Goal: Transaction & Acquisition: Purchase product/service

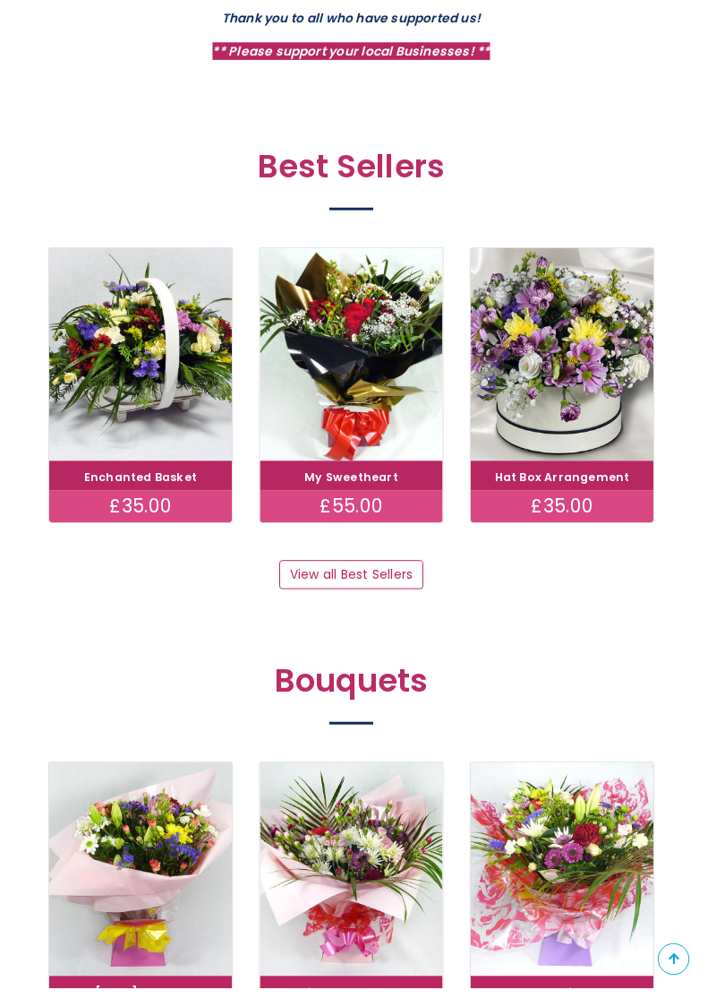
scroll to position [802, 0]
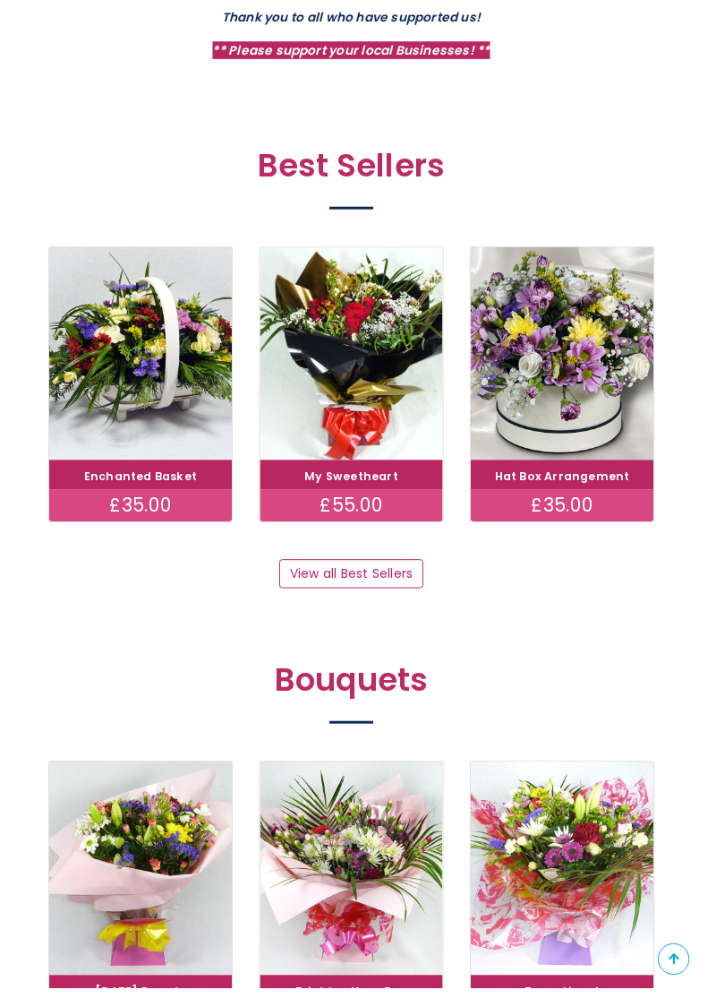
click at [591, 393] on img at bounding box center [573, 361] width 186 height 218
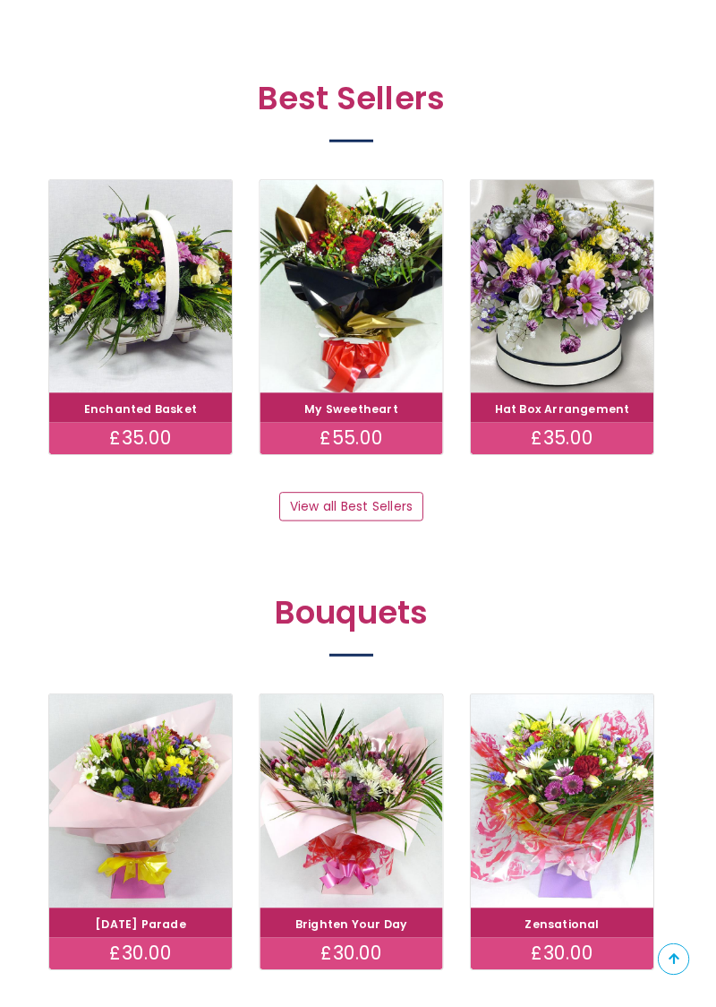
scroll to position [879, 0]
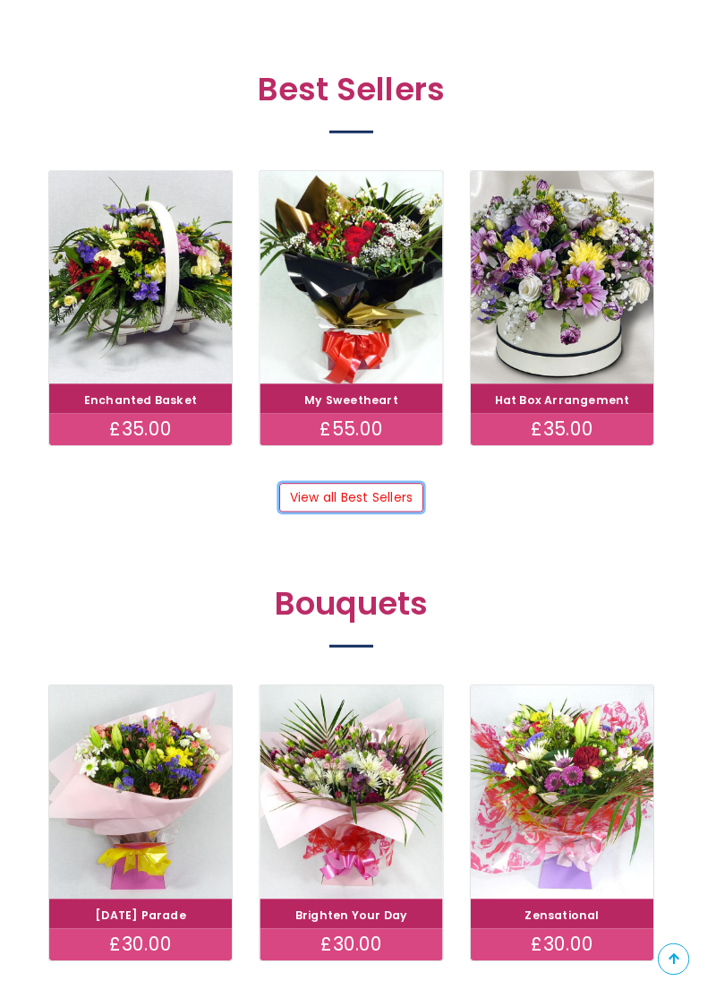
click at [403, 512] on link "View all Best Sellers" at bounding box center [358, 508] width 146 height 30
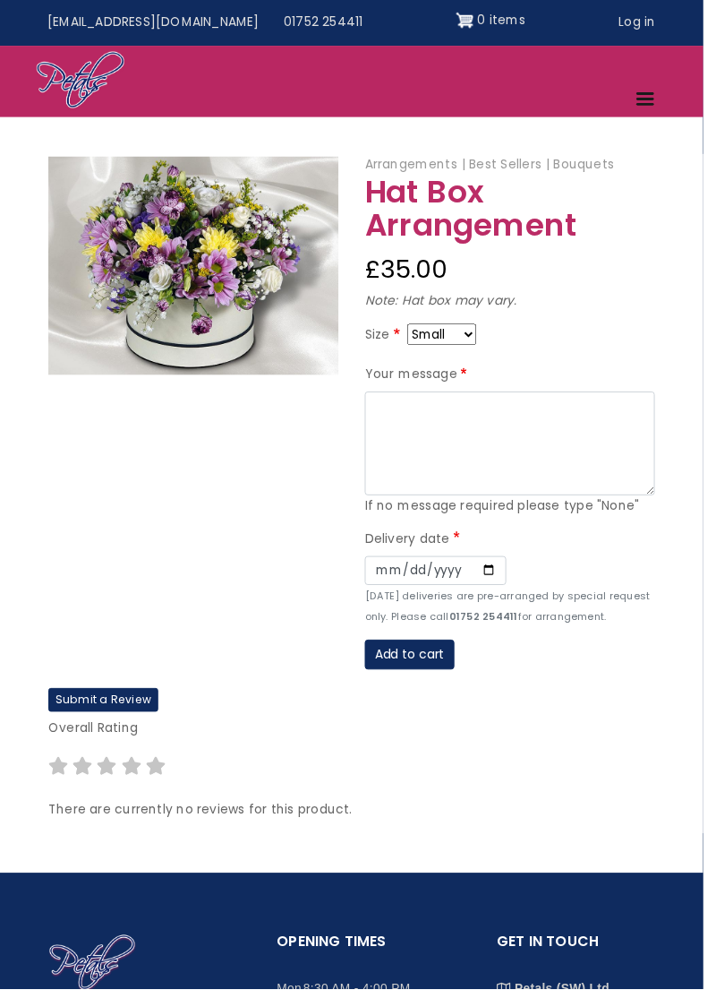
scroll to position [15, 0]
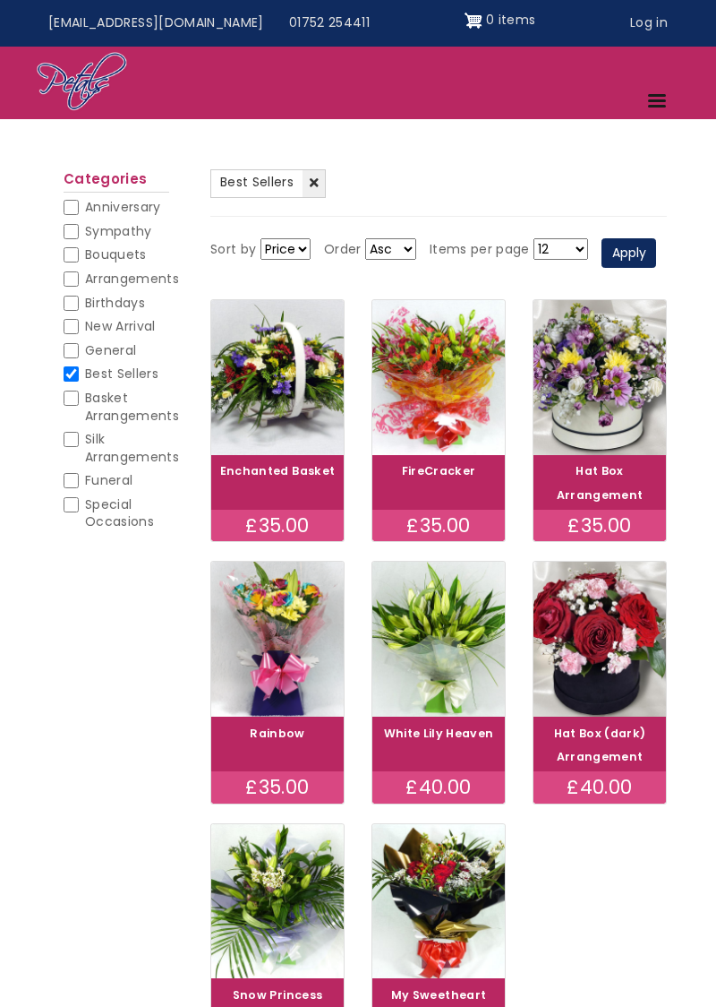
click at [77, 401] on input "Basket Arrangements" at bounding box center [71, 397] width 15 height 15
checkbox input "false"
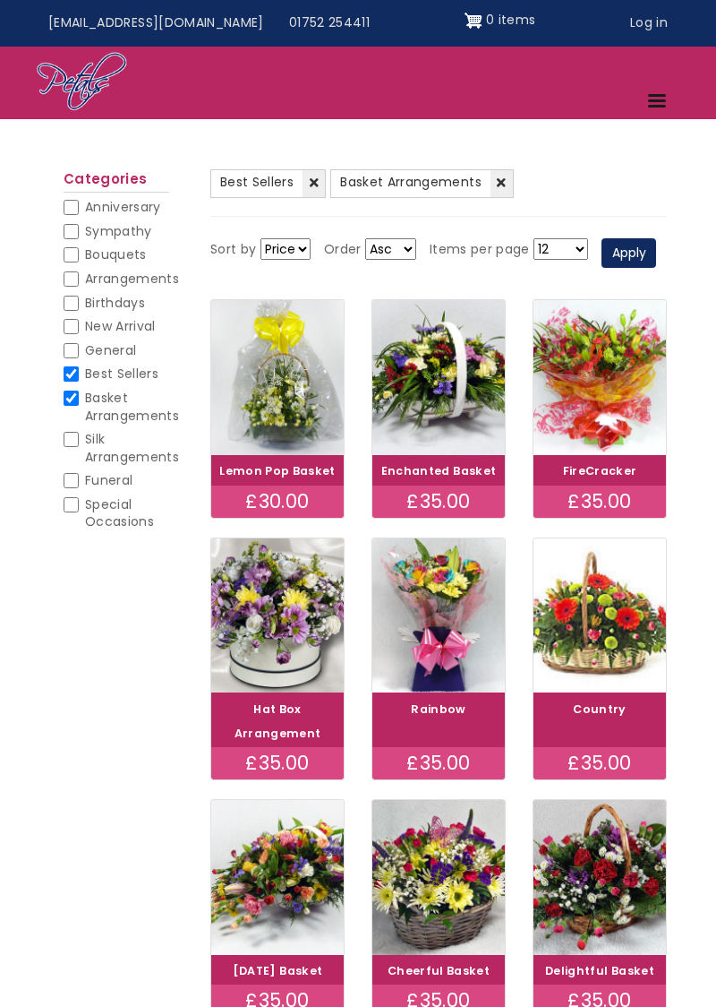
click at [613, 388] on img at bounding box center [600, 377] width 133 height 155
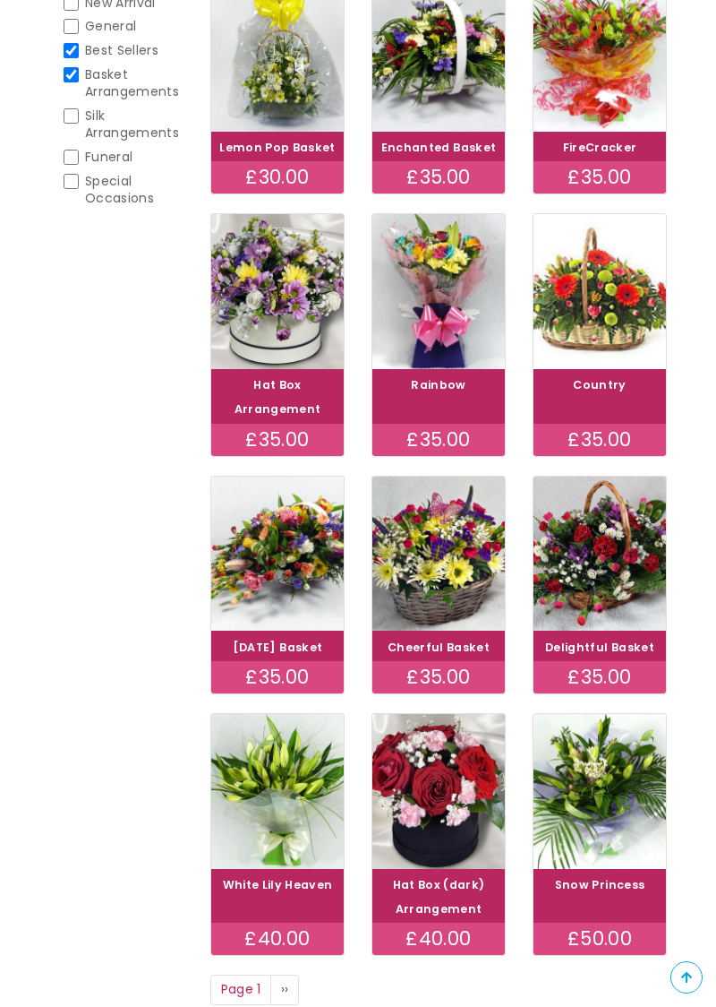
scroll to position [399, 0]
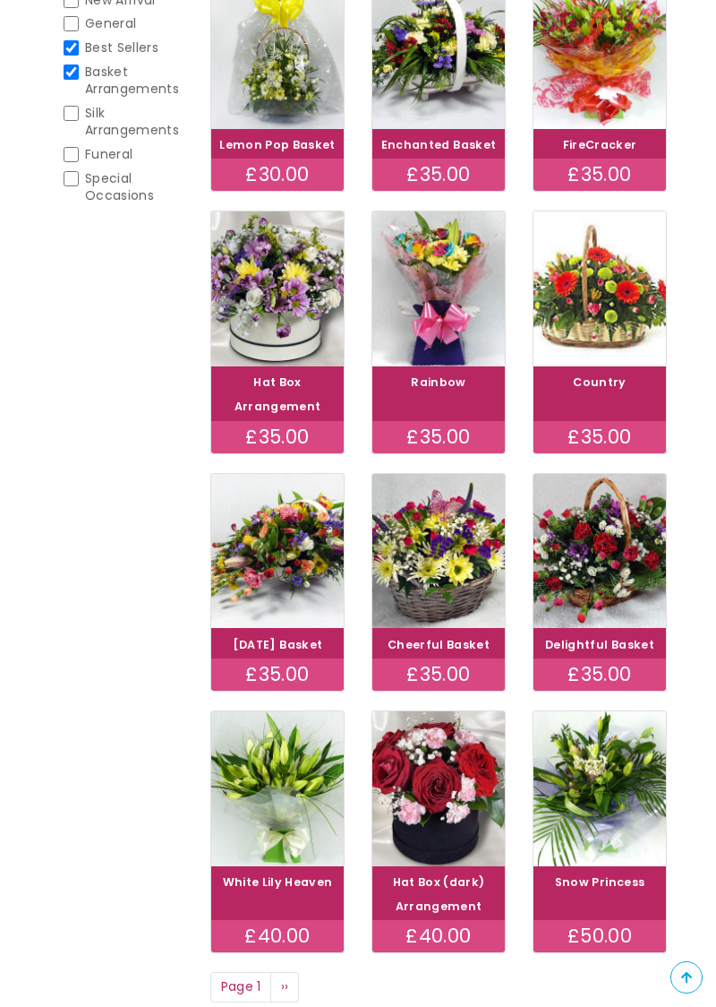
click at [272, 290] on img at bounding box center [277, 288] width 133 height 155
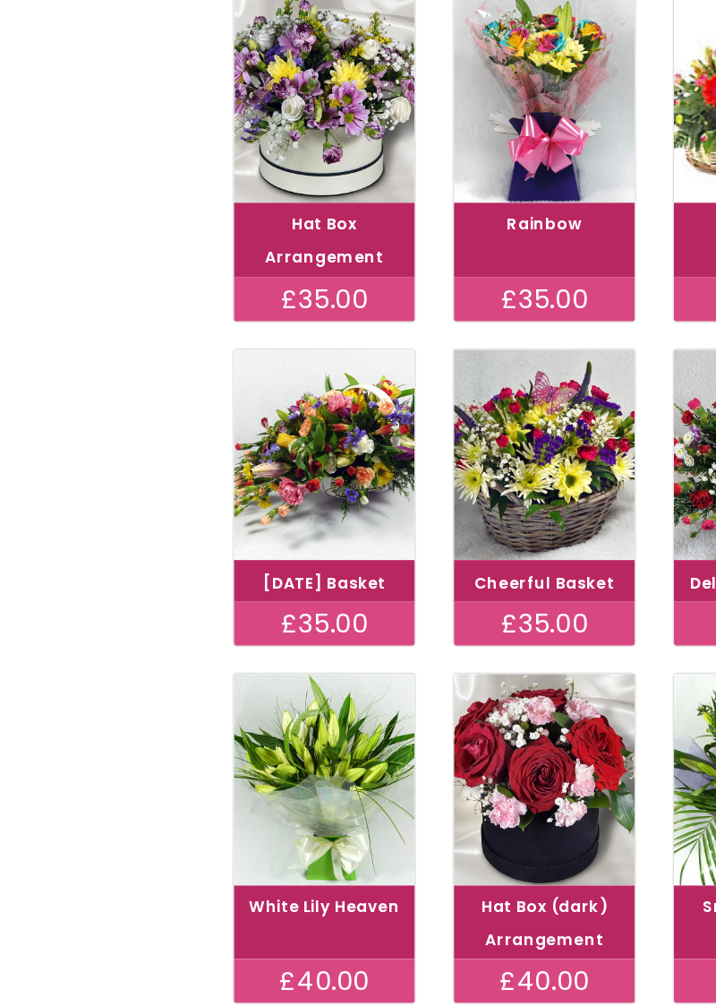
scroll to position [353, 0]
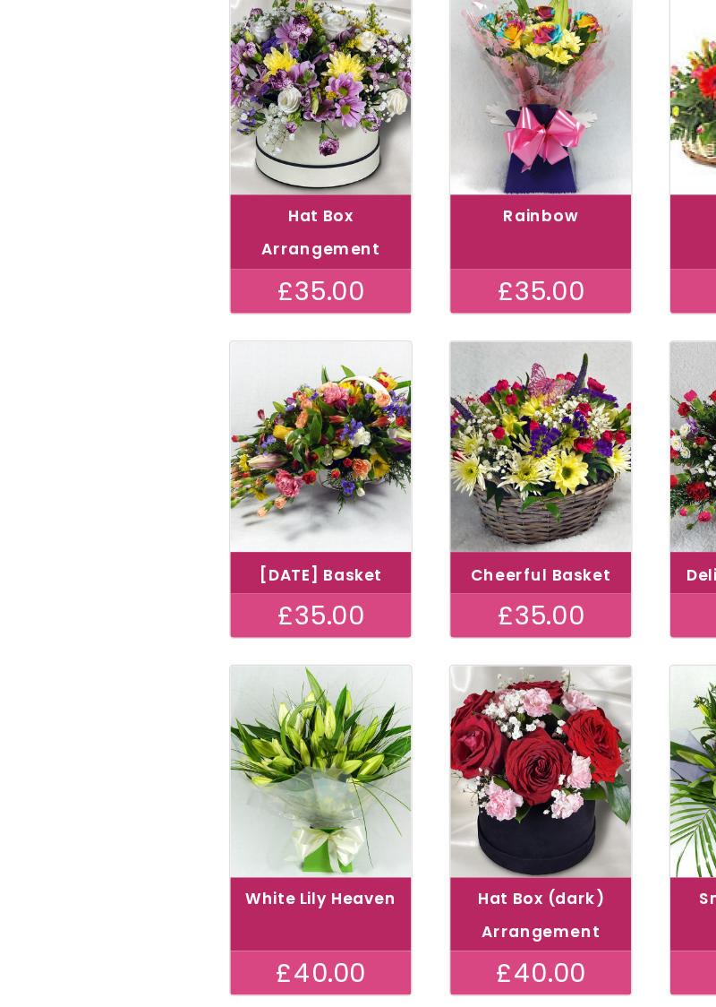
click at [287, 600] on img at bounding box center [277, 596] width 133 height 155
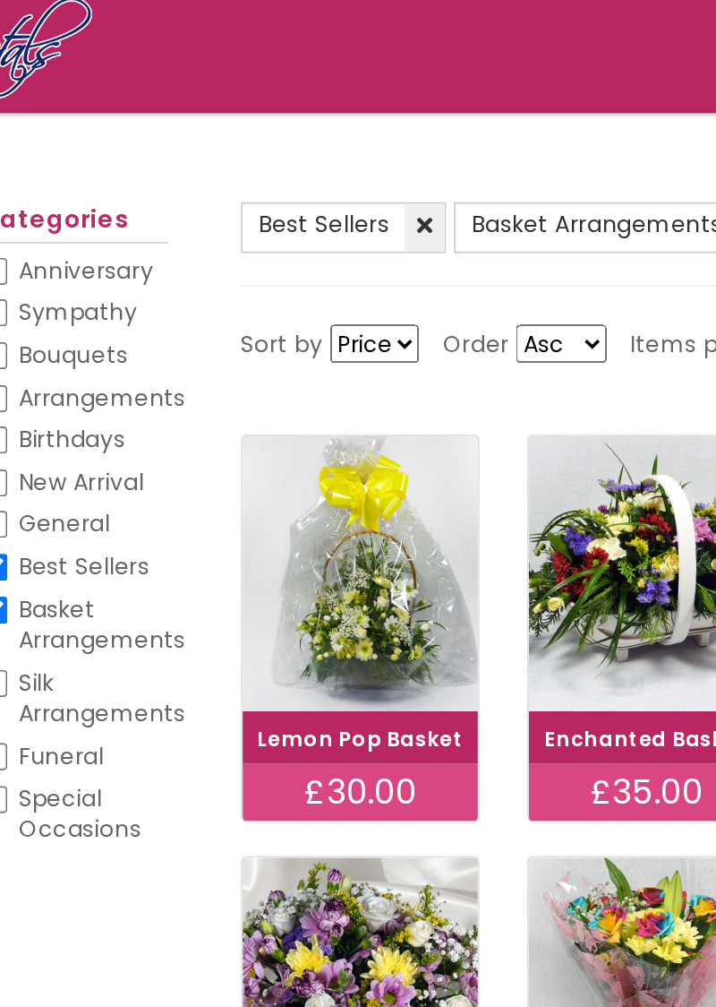
scroll to position [0, 0]
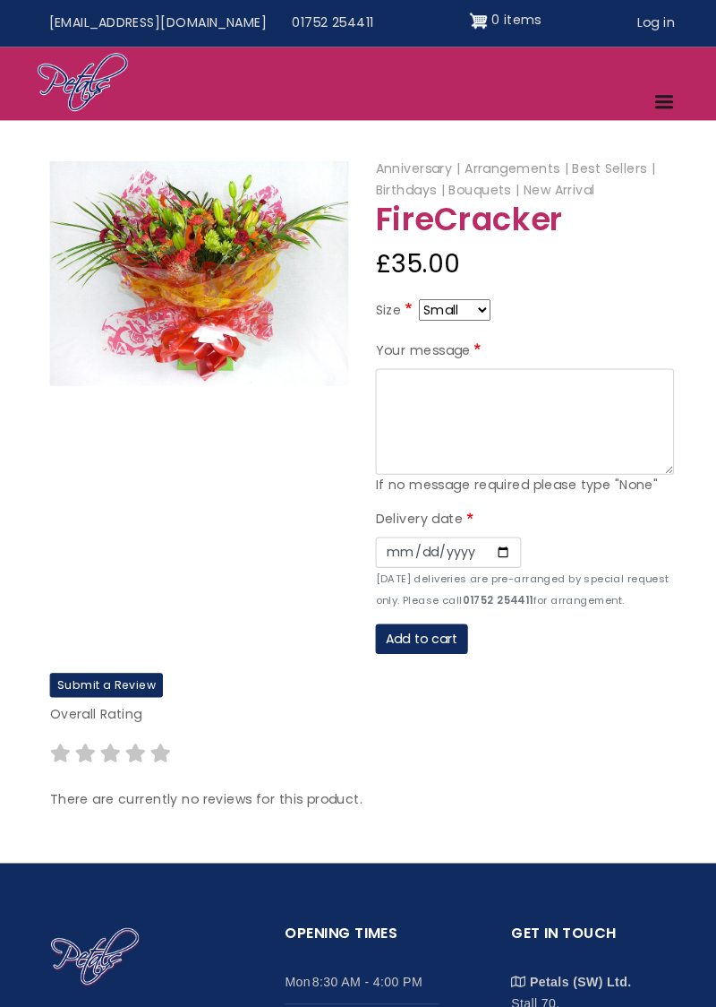
scroll to position [7, 0]
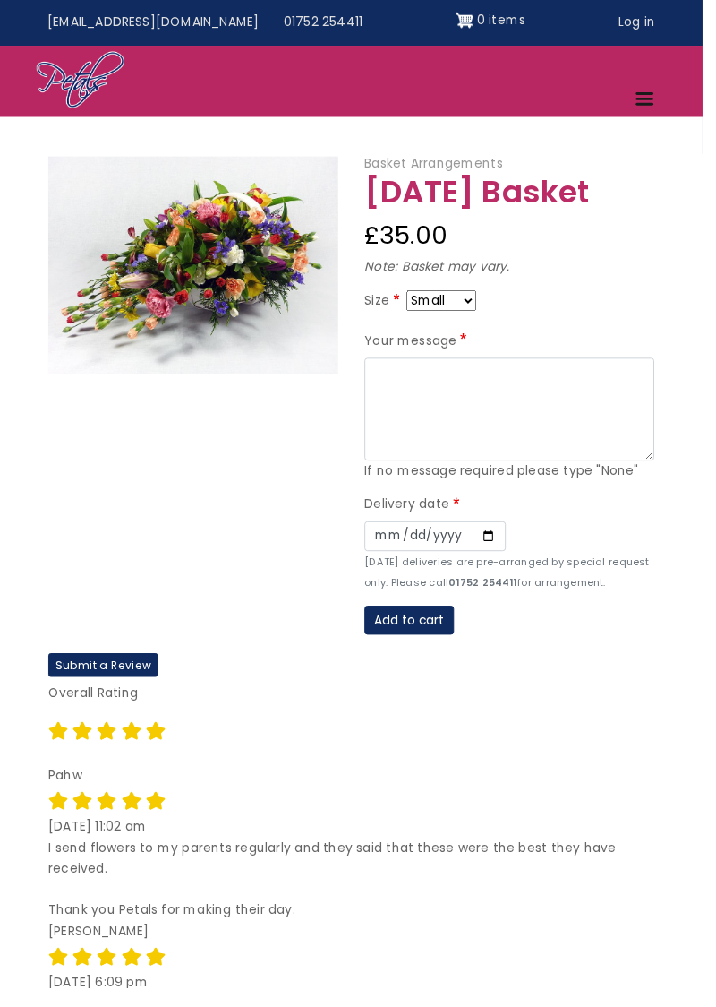
click at [484, 312] on select "Small Medium Large" at bounding box center [450, 306] width 71 height 21
select select "9"
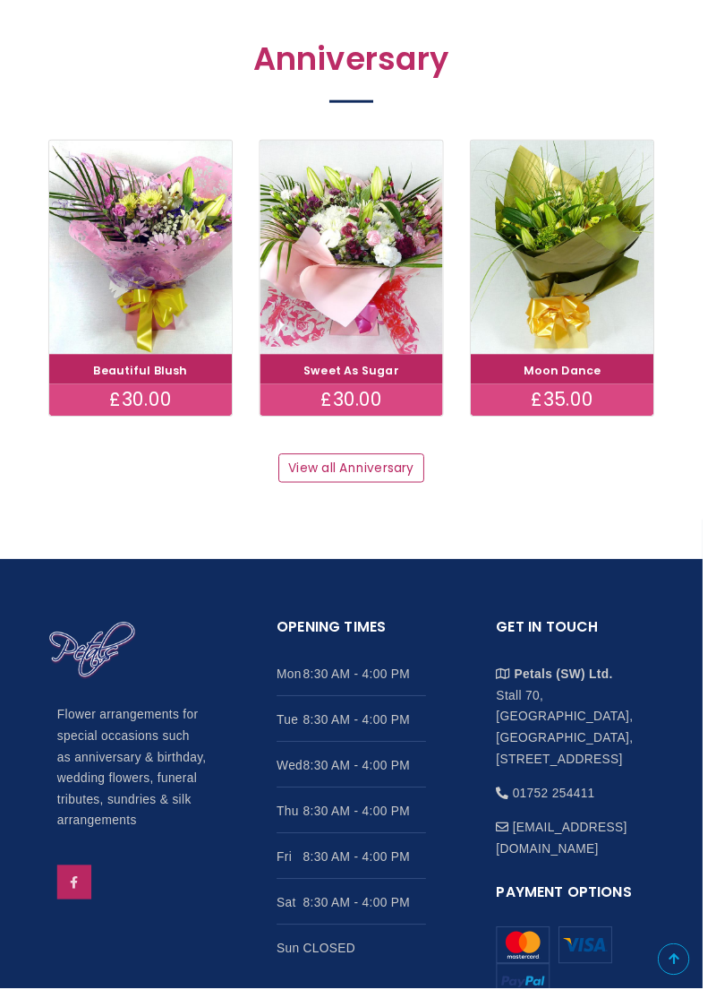
scroll to position [2021, 0]
